Goal: Understand process/instructions: Learn how to perform a task or action

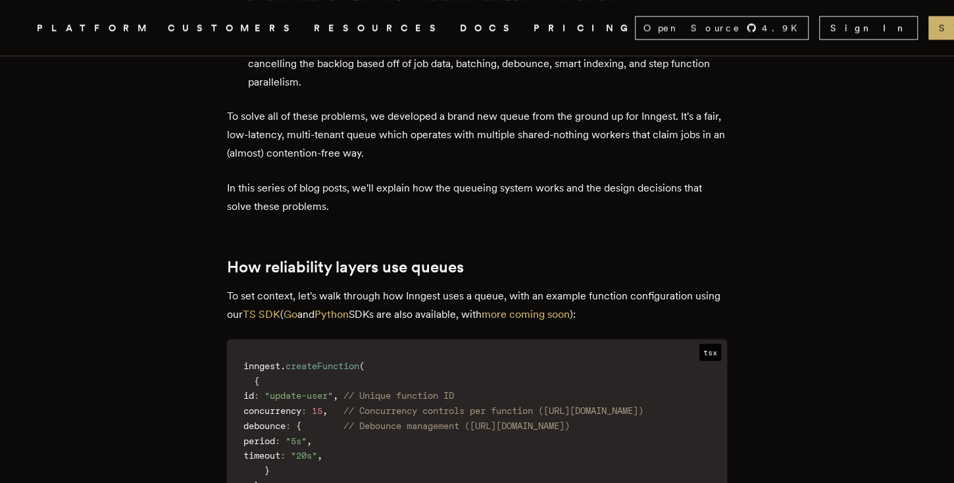
scroll to position [1503, 0]
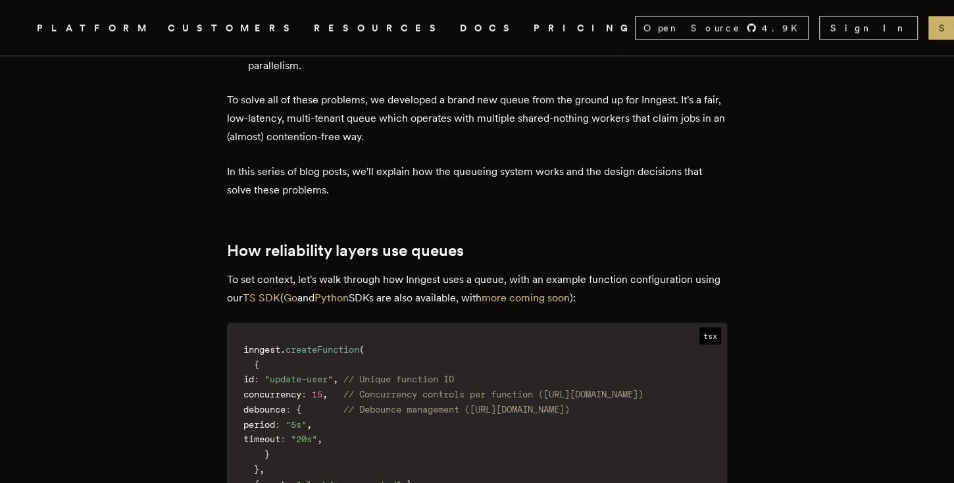
drag, startPoint x: 580, startPoint y: 245, endPoint x: 368, endPoint y: 253, distance: 212.0
drag, startPoint x: 368, startPoint y: 253, endPoint x: 301, endPoint y: 250, distance: 66.5
click at [302, 270] on p "To set context, let's walk through how Inngest uses a queue, with an example fu…" at bounding box center [477, 288] width 500 height 37
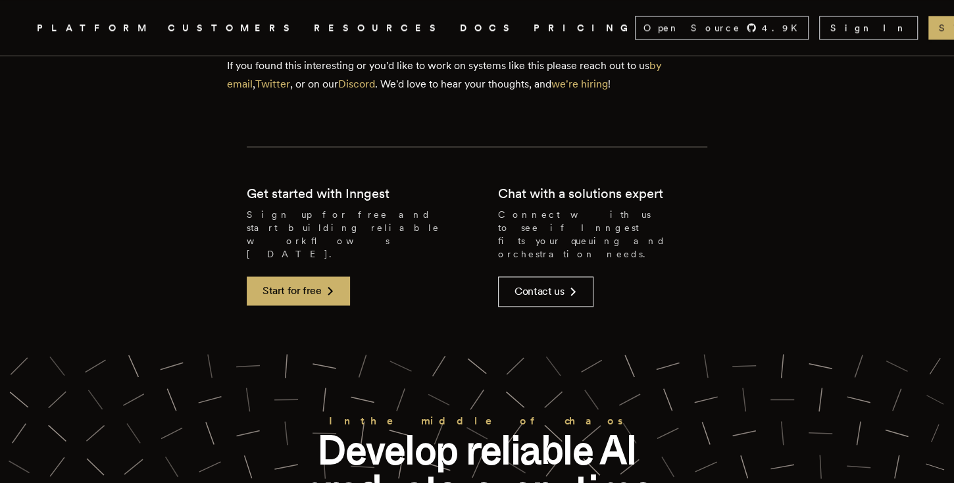
scroll to position [4512, 0]
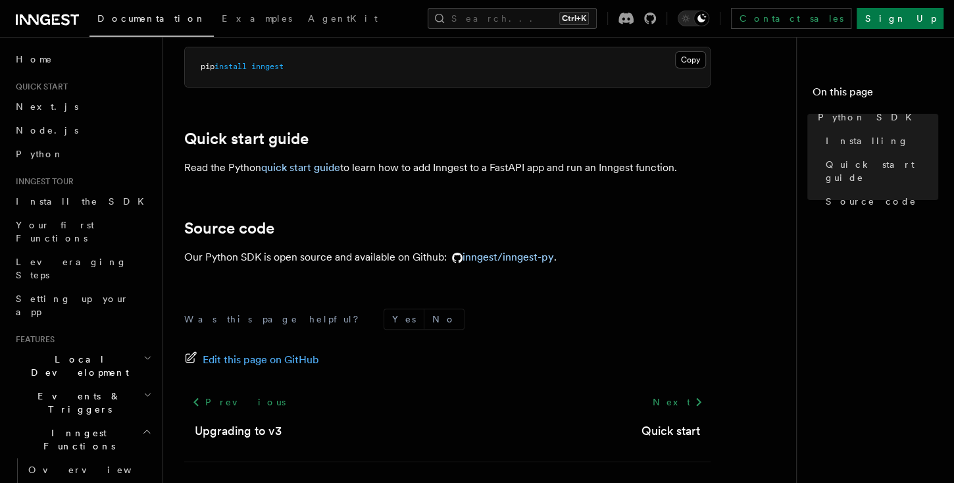
scroll to position [152, 0]
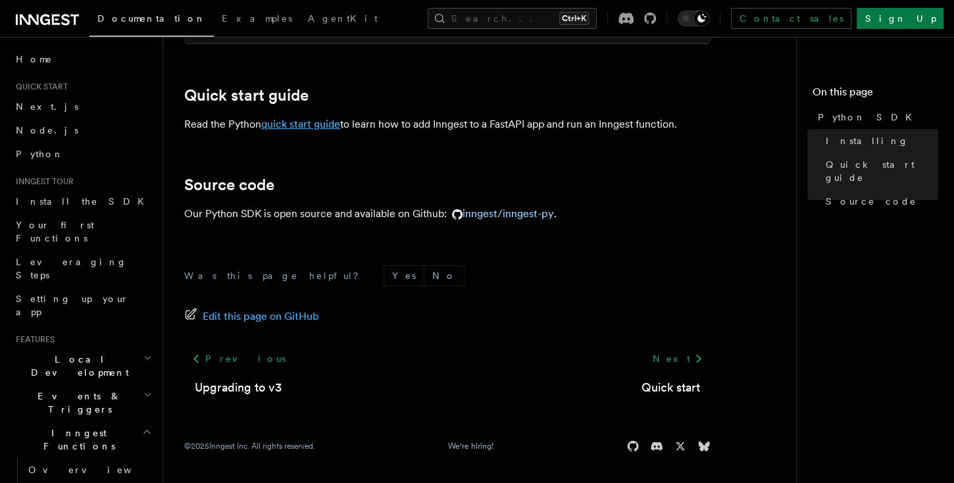
click at [293, 123] on link "quick start guide" at bounding box center [300, 124] width 79 height 13
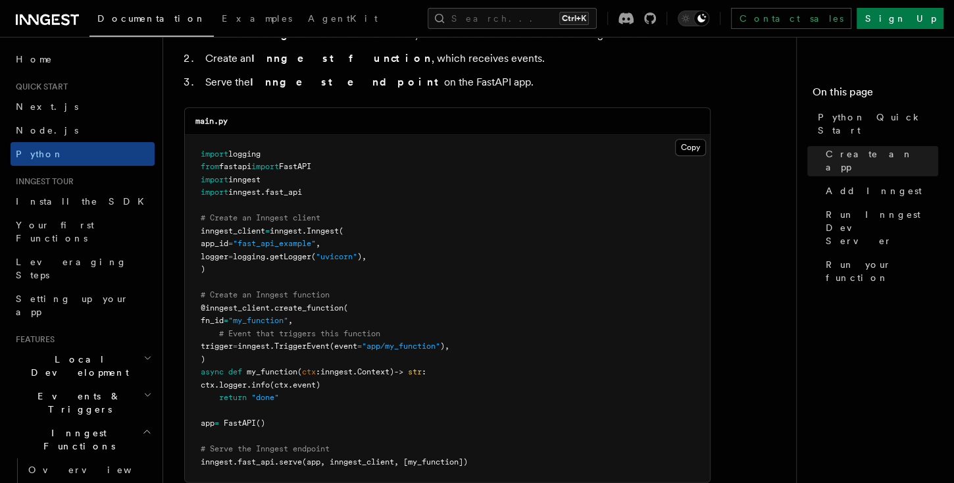
scroll to position [902, 0]
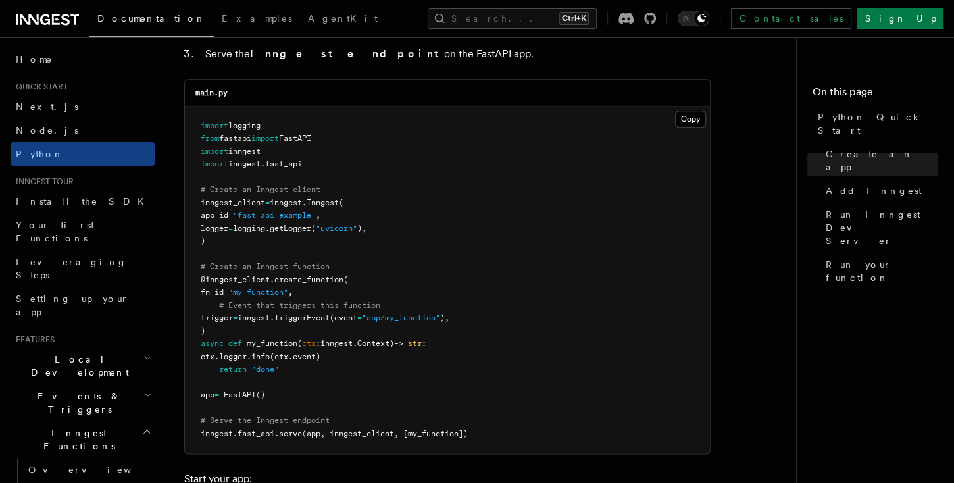
click at [302, 200] on span "inngest" at bounding box center [286, 202] width 32 height 9
copy span "inngest"
